Goal: Navigation & Orientation: Find specific page/section

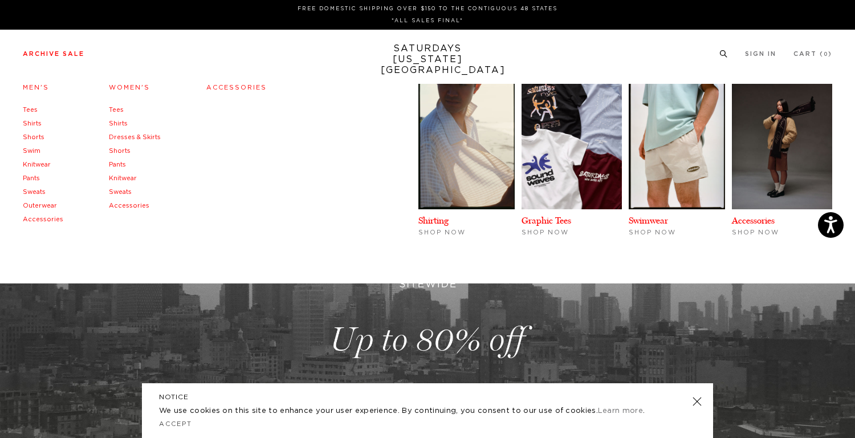
click at [79, 54] on link "Archive Sale" at bounding box center [54, 54] width 62 height 6
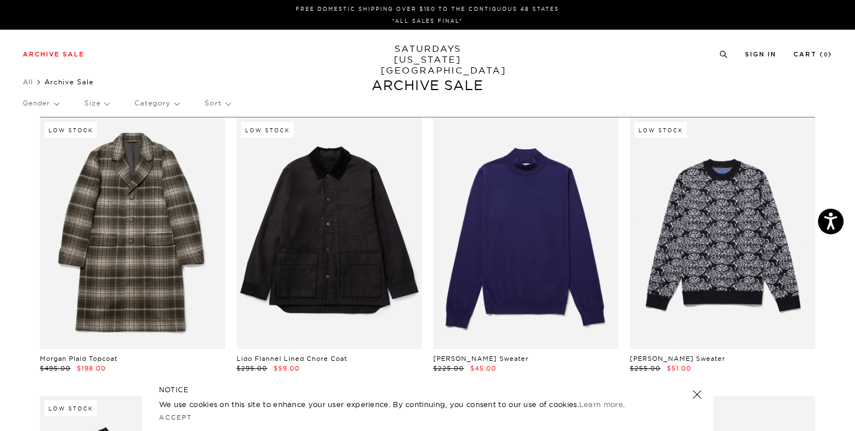
click at [454, 53] on link "SATURDAYS [US_STATE][GEOGRAPHIC_DATA]" at bounding box center [428, 59] width 94 height 32
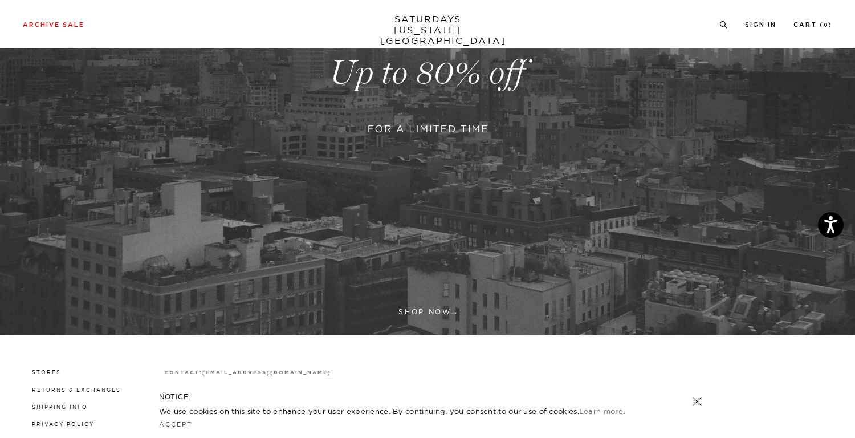
scroll to position [358, 0]
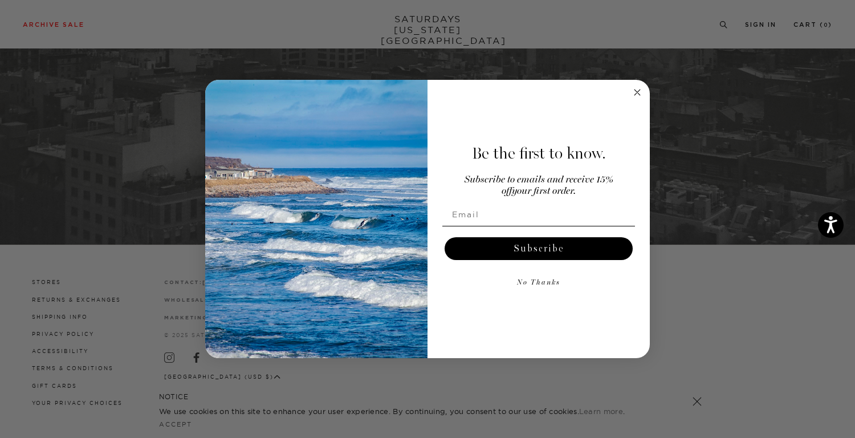
click at [637, 89] on circle "Close dialog" at bounding box center [637, 92] width 13 height 13
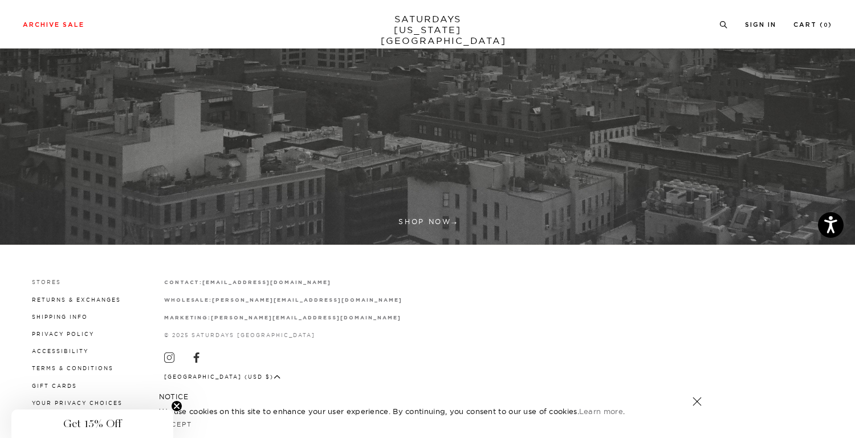
click at [54, 280] on link "Stores" at bounding box center [46, 282] width 29 height 6
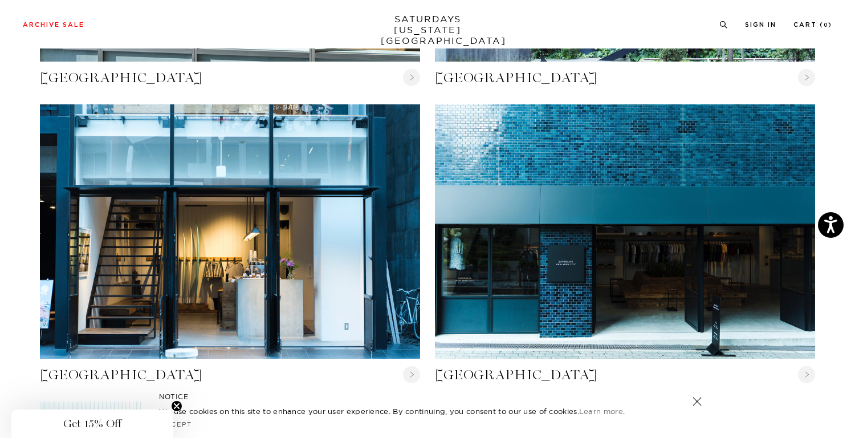
scroll to position [1027, 0]
